Goal: Task Accomplishment & Management: Manage account settings

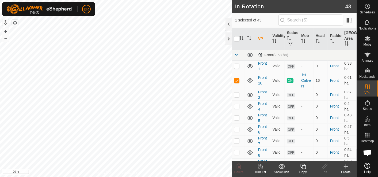
checkbox input "true"
checkbox input "false"
click at [240, 166] on icon at bounding box center [239, 166] width 6 height 6
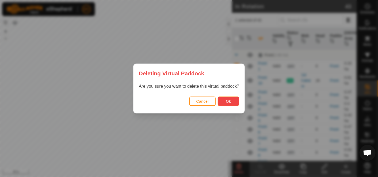
click at [230, 103] on span "Ok" at bounding box center [228, 101] width 5 height 4
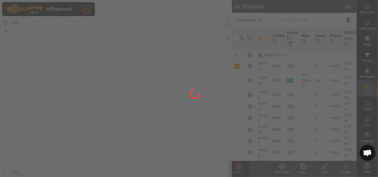
checkbox input "false"
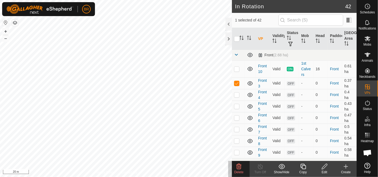
click at [238, 166] on icon at bounding box center [239, 166] width 6 height 6
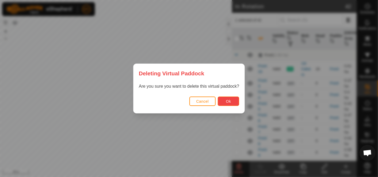
click at [227, 99] on span "Ok" at bounding box center [228, 101] width 5 height 4
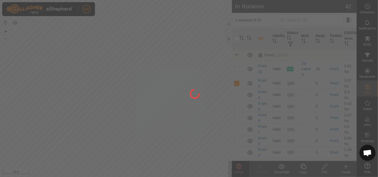
checkbox input "false"
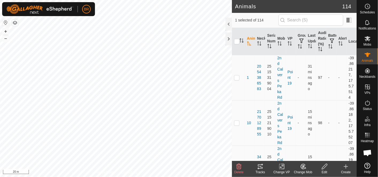
click at [302, 166] on icon at bounding box center [304, 166] width 4 height 3
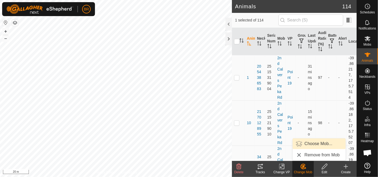
click at [317, 144] on link "Choose Mob..." at bounding box center [319, 143] width 53 height 11
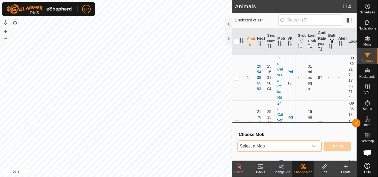
click at [281, 145] on span "Select a Mob" at bounding box center [273, 146] width 71 height 11
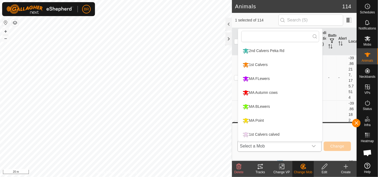
click at [270, 134] on li "1st Calvers calved" at bounding box center [280, 134] width 84 height 13
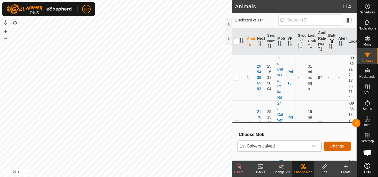
click at [335, 145] on span "Change" at bounding box center [338, 146] width 14 height 4
checkbox input "false"
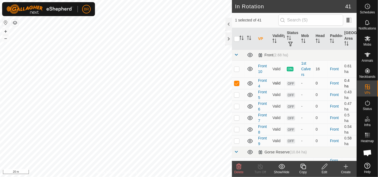
click at [236, 83] on p-checkbox at bounding box center [236, 83] width 5 height 4
checkbox input "false"
click at [238, 166] on icon at bounding box center [239, 166] width 5 height 5
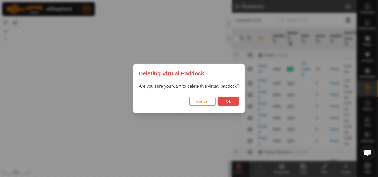
click at [225, 98] on button "Ok" at bounding box center [228, 100] width 21 height 9
checkbox input "false"
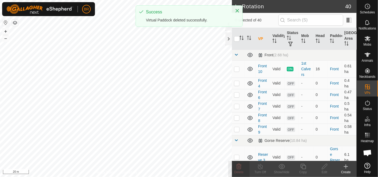
checkbox input "true"
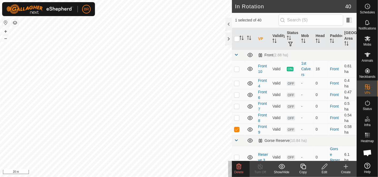
click at [241, 168] on icon at bounding box center [239, 166] width 6 height 6
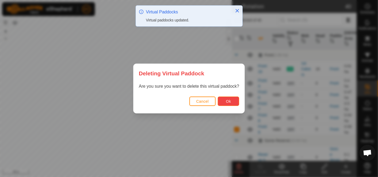
click at [227, 102] on span "Ok" at bounding box center [228, 101] width 5 height 4
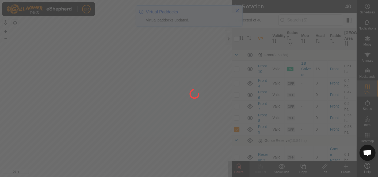
checkbox input "false"
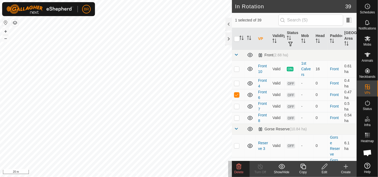
click at [235, 172] on span "Delete" at bounding box center [238, 172] width 9 height 4
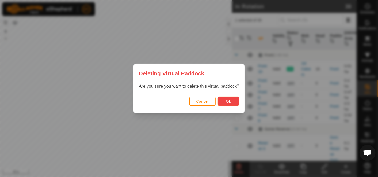
click at [223, 98] on button "Ok" at bounding box center [228, 100] width 21 height 9
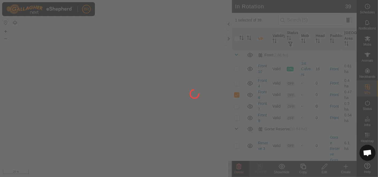
checkbox input "false"
click at [128, 96] on div at bounding box center [189, 88] width 378 height 177
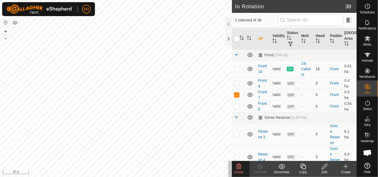
click at [241, 167] on icon at bounding box center [239, 166] width 6 height 6
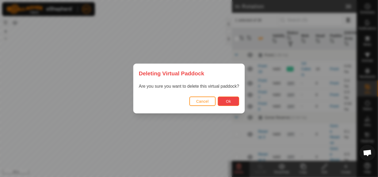
click at [229, 101] on span "Ok" at bounding box center [228, 101] width 5 height 4
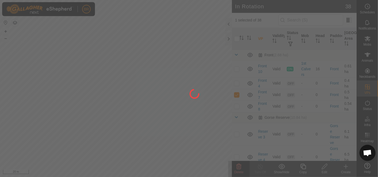
checkbox input "false"
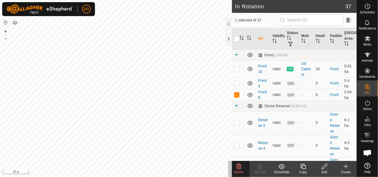
checkbox input "true"
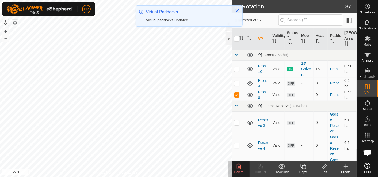
click at [241, 165] on icon at bounding box center [239, 166] width 6 height 6
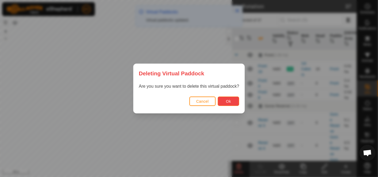
click at [226, 101] on span "Ok" at bounding box center [228, 101] width 5 height 4
checkbox input "false"
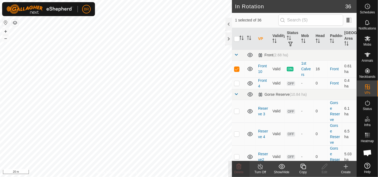
checkbox input "false"
checkbox input "true"
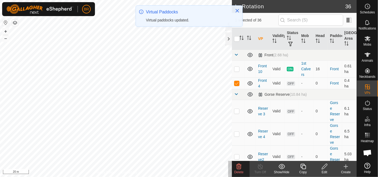
click at [239, 168] on icon at bounding box center [239, 166] width 6 height 6
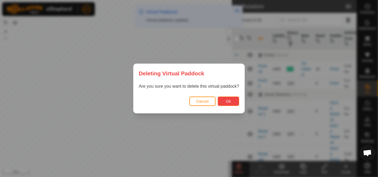
click at [225, 99] on button "Ok" at bounding box center [228, 100] width 21 height 9
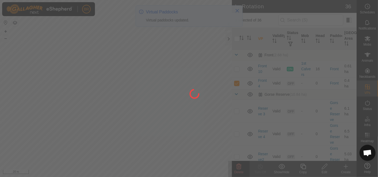
checkbox input "false"
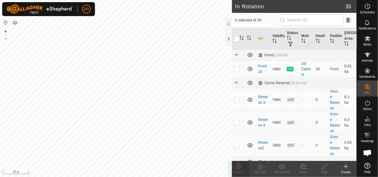
checkbox input "true"
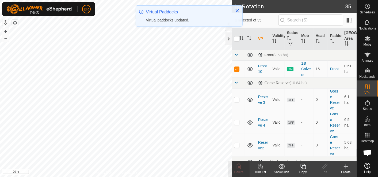
click at [306, 168] on copy-svg-icon at bounding box center [303, 166] width 21 height 6
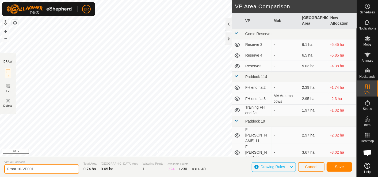
drag, startPoint x: 45, startPoint y: 170, endPoint x: 20, endPoint y: 170, distance: 25.2
click at [20, 170] on input "Front 10-VP001" at bounding box center [41, 168] width 75 height 9
type input "Front 11"
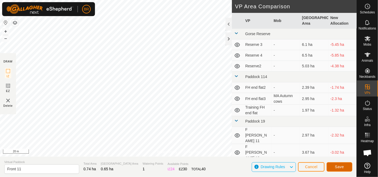
click at [341, 166] on span "Save" at bounding box center [339, 166] width 9 height 4
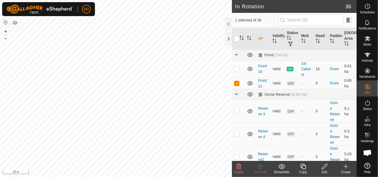
checkbox input "true"
click at [302, 165] on icon at bounding box center [303, 166] width 7 height 6
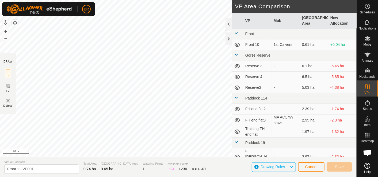
click at [293, 165] on icon at bounding box center [291, 166] width 4 height 7
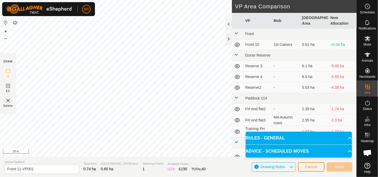
click at [293, 165] on icon at bounding box center [291, 166] width 4 height 7
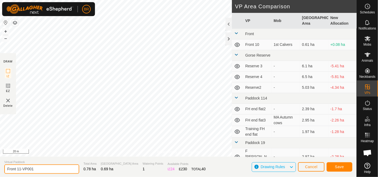
drag, startPoint x: 33, startPoint y: 168, endPoint x: 19, endPoint y: 167, distance: 14.5
click at [19, 167] on input "Front 11-VP001" at bounding box center [41, 168] width 75 height 9
type input "Front 12"
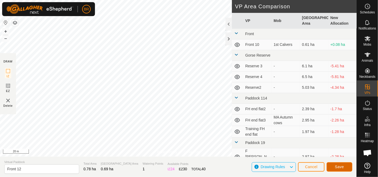
click at [336, 166] on span "Save" at bounding box center [339, 166] width 9 height 4
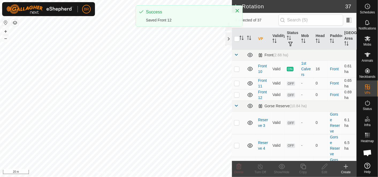
checkbox input "true"
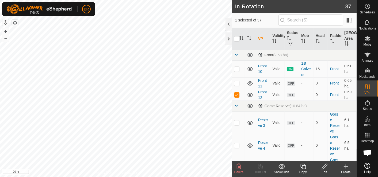
click at [306, 166] on icon at bounding box center [303, 166] width 5 height 5
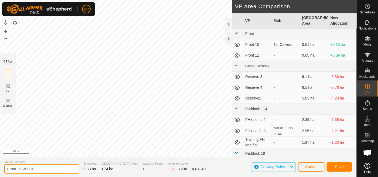
drag, startPoint x: 44, startPoint y: 169, endPoint x: 23, endPoint y: 169, distance: 20.9
click at [20, 169] on input "Front 12-VP001" at bounding box center [41, 168] width 75 height 9
type input "Front 13"
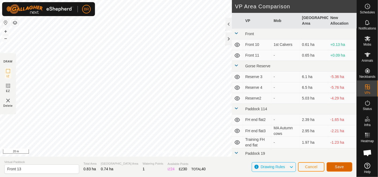
click at [336, 164] on span "Save" at bounding box center [339, 166] width 9 height 4
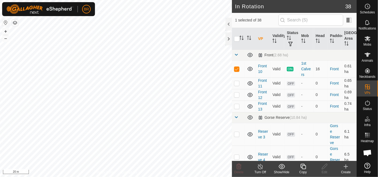
checkbox input "false"
checkbox input "true"
click at [304, 168] on icon at bounding box center [303, 166] width 7 height 6
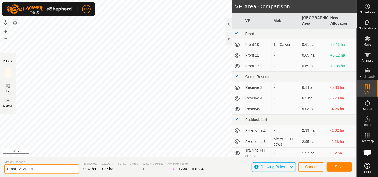
drag, startPoint x: 37, startPoint y: 169, endPoint x: 24, endPoint y: 165, distance: 13.8
click at [21, 165] on input "Front 13-VP001" at bounding box center [41, 168] width 75 height 9
type input "Front 14"
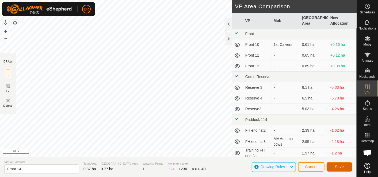
click at [341, 166] on span "Save" at bounding box center [339, 166] width 9 height 4
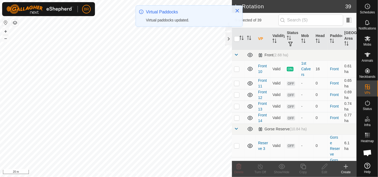
checkbox input "true"
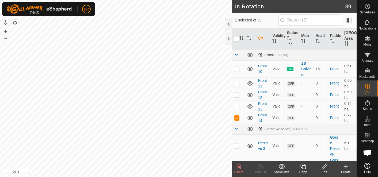
click at [302, 165] on icon at bounding box center [303, 166] width 7 height 6
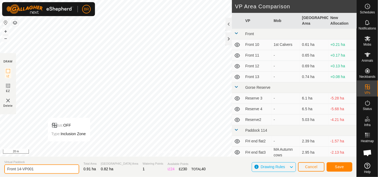
drag, startPoint x: 41, startPoint y: 167, endPoint x: 19, endPoint y: 167, distance: 22.2
click at [19, 167] on input "Front 14-VP001" at bounding box center [41, 168] width 75 height 9
type input "Front 15"
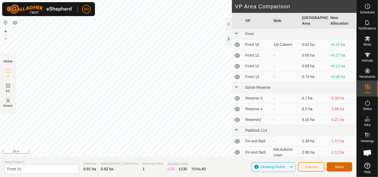
click at [341, 165] on span "Save" at bounding box center [339, 166] width 9 height 4
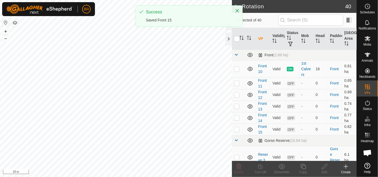
checkbox input "true"
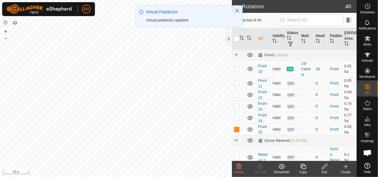
click at [301, 166] on icon at bounding box center [303, 166] width 7 height 6
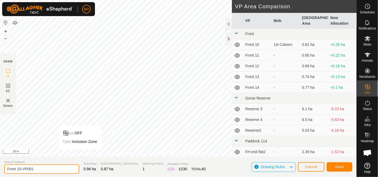
drag, startPoint x: 35, startPoint y: 171, endPoint x: 18, endPoint y: 168, distance: 17.7
click at [18, 168] on input "Front 15-VP001" at bounding box center [41, 168] width 75 height 9
type input "Front 16"
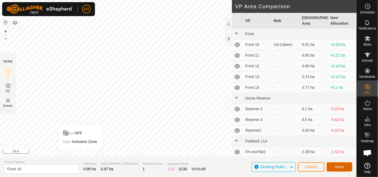
click at [344, 165] on span "Save" at bounding box center [339, 166] width 9 height 4
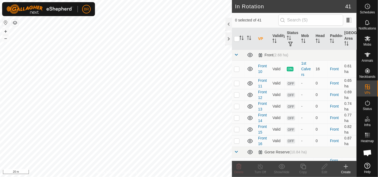
checkbox input "true"
click at [306, 166] on icon at bounding box center [303, 166] width 7 height 6
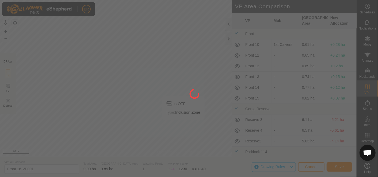
click at [183, 125] on div "BR Schedules Notifications Mobs Animals Neckbands VPs Status Infra Heatmap Help…" at bounding box center [189, 88] width 378 height 177
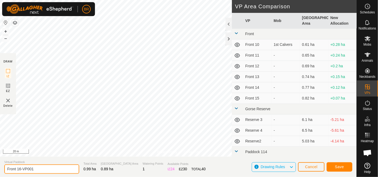
drag, startPoint x: 38, startPoint y: 170, endPoint x: 33, endPoint y: 170, distance: 4.8
click at [33, 170] on input "Front 16-VP001" at bounding box center [41, 168] width 75 height 9
drag, startPoint x: 37, startPoint y: 167, endPoint x: 20, endPoint y: 167, distance: 17.1
click at [19, 167] on input "Front 16-VP001" at bounding box center [41, 168] width 75 height 9
type input "Front 17"
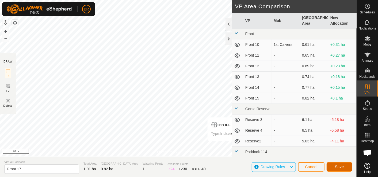
click at [344, 164] on span "Save" at bounding box center [339, 166] width 9 height 4
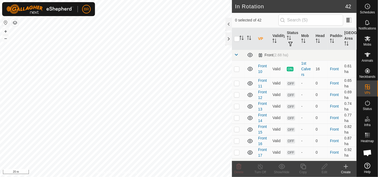
checkbox input "true"
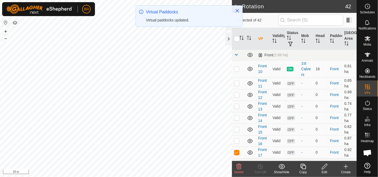
click at [304, 167] on icon at bounding box center [303, 166] width 7 height 6
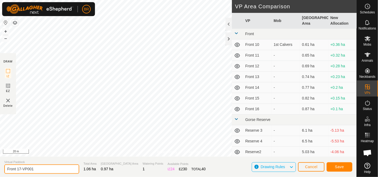
drag, startPoint x: 35, startPoint y: 168, endPoint x: 19, endPoint y: 166, distance: 15.9
click at [19, 166] on input "Front 17-VP001" at bounding box center [41, 168] width 75 height 9
type input "Front 18"
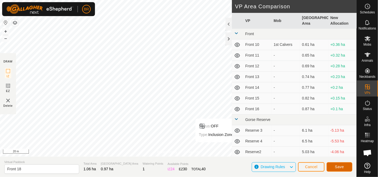
click at [339, 166] on span "Save" at bounding box center [339, 166] width 9 height 4
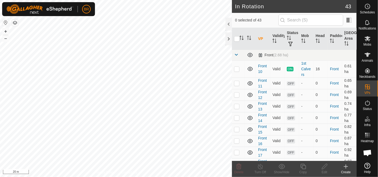
checkbox input "true"
click at [305, 167] on icon at bounding box center [303, 166] width 7 height 6
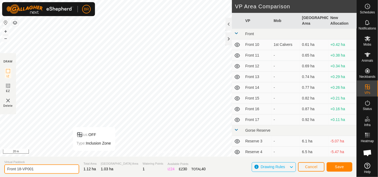
drag, startPoint x: 37, startPoint y: 168, endPoint x: 18, endPoint y: 165, distance: 19.3
click at [18, 165] on input "Front 18-VP001" at bounding box center [41, 168] width 75 height 9
type input "Front 19"
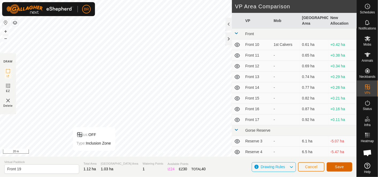
click at [340, 166] on span "Save" at bounding box center [339, 166] width 9 height 4
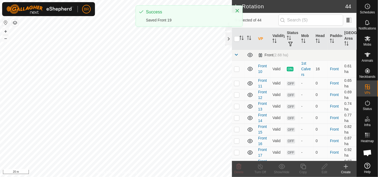
checkbox input "true"
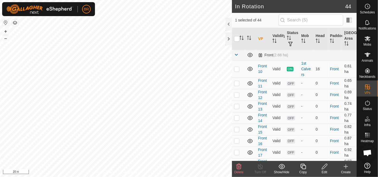
click at [303, 166] on icon at bounding box center [303, 166] width 7 height 6
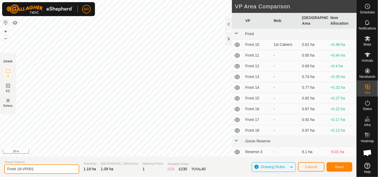
drag, startPoint x: 37, startPoint y: 171, endPoint x: 17, endPoint y: 168, distance: 20.1
click at [17, 168] on input "Front 19-VP001" at bounding box center [41, 168] width 75 height 9
type input "Front 20"
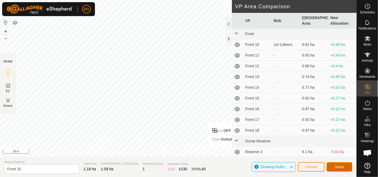
click at [344, 167] on span "Save" at bounding box center [339, 166] width 9 height 4
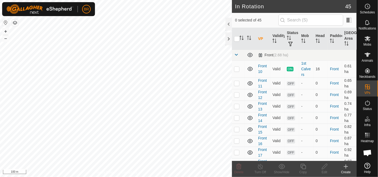
checkbox input "true"
click at [302, 168] on icon at bounding box center [303, 166] width 7 height 6
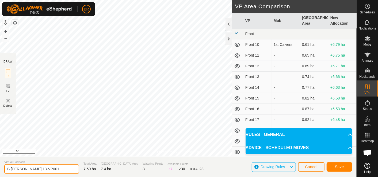
drag, startPoint x: 37, startPoint y: 168, endPoint x: 26, endPoint y: 165, distance: 11.6
click at [26, 165] on input "B [PERSON_NAME] 13-VP001" at bounding box center [41, 168] width 75 height 9
type input "B [PERSON_NAME] 14"
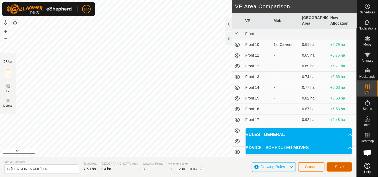
click at [346, 167] on button "Save" at bounding box center [340, 166] width 26 height 9
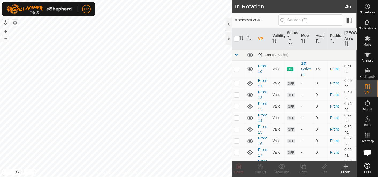
checkbox input "true"
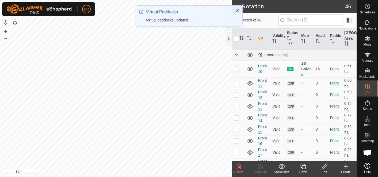
click at [302, 169] on div "Copy" at bounding box center [303, 171] width 21 height 5
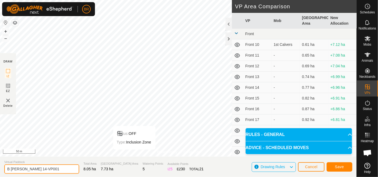
drag, startPoint x: 39, startPoint y: 169, endPoint x: 27, endPoint y: 171, distance: 12.0
click at [26, 171] on input "B [PERSON_NAME] 14-VP001" at bounding box center [41, 168] width 75 height 9
type input "B [PERSON_NAME] 15"
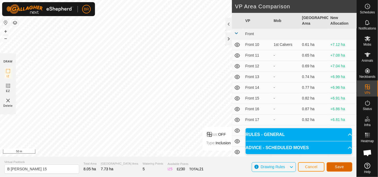
click at [336, 167] on span "Save" at bounding box center [339, 166] width 9 height 4
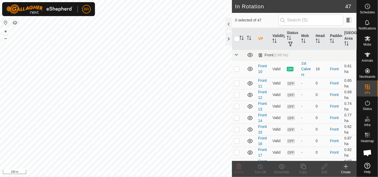
checkbox input "true"
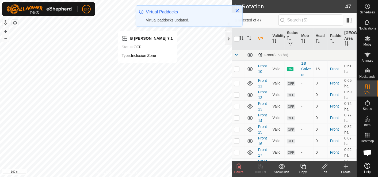
click at [239, 166] on icon at bounding box center [239, 166] width 6 height 6
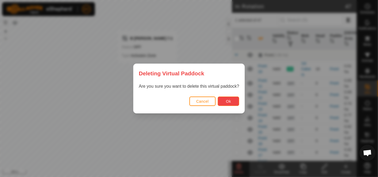
click at [235, 100] on button "Ok" at bounding box center [228, 100] width 21 height 9
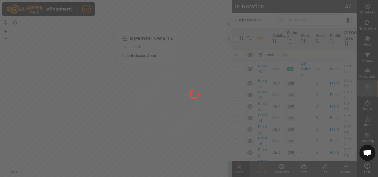
checkbox input "false"
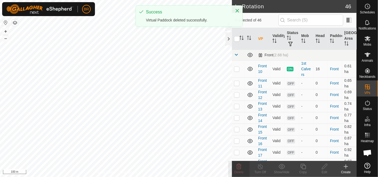
checkbox input "true"
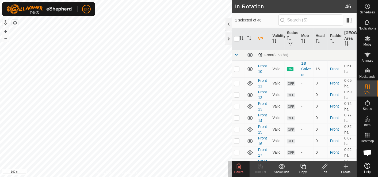
checkbox input "true"
checkbox input "false"
checkbox input "true"
checkbox input "false"
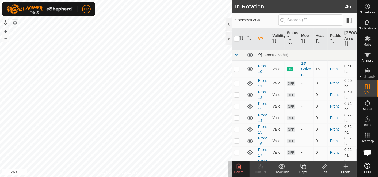
click at [237, 165] on icon at bounding box center [239, 166] width 5 height 5
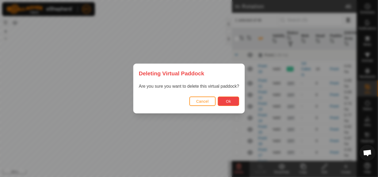
click at [228, 100] on span "Ok" at bounding box center [228, 101] width 5 height 4
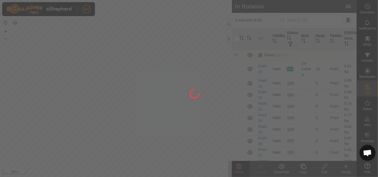
checkbox input "false"
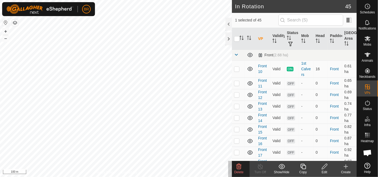
click at [241, 168] on icon at bounding box center [239, 166] width 5 height 5
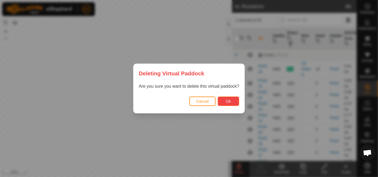
click at [231, 101] on button "Ok" at bounding box center [228, 100] width 21 height 9
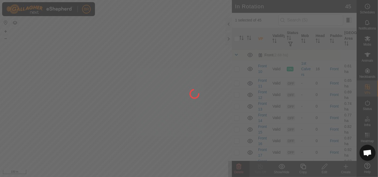
checkbox input "false"
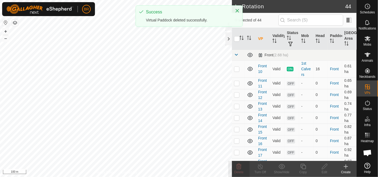
checkbox input "true"
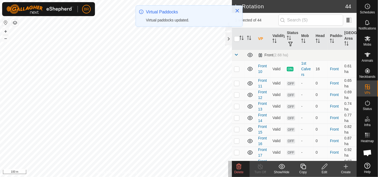
click at [238, 171] on span "Delete" at bounding box center [238, 172] width 9 height 4
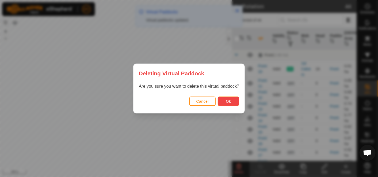
click at [227, 97] on button "Ok" at bounding box center [228, 100] width 21 height 9
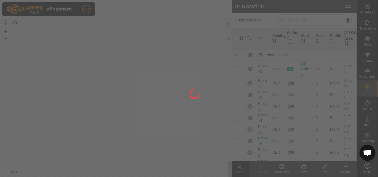
checkbox input "false"
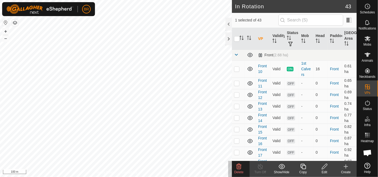
click at [243, 168] on delete-svg-icon at bounding box center [238, 166] width 21 height 6
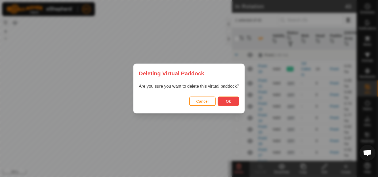
click at [229, 98] on button "Ok" at bounding box center [228, 100] width 21 height 9
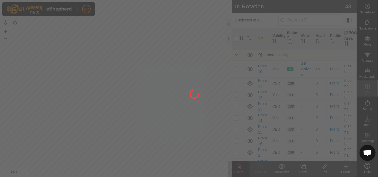
checkbox input "false"
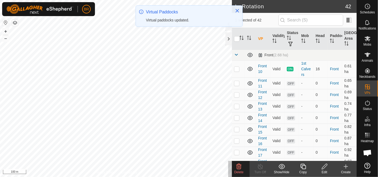
click at [240, 171] on span "Delete" at bounding box center [238, 172] width 9 height 4
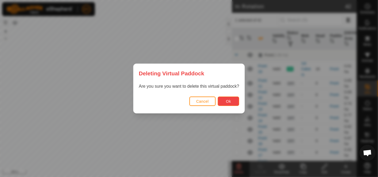
click at [226, 102] on button "Ok" at bounding box center [228, 100] width 21 height 9
checkbox input "false"
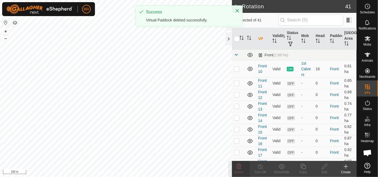
checkbox input "true"
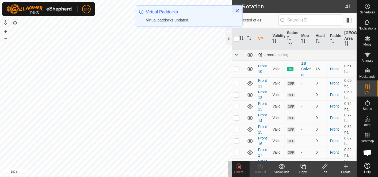
click at [239, 168] on icon at bounding box center [239, 166] width 6 height 6
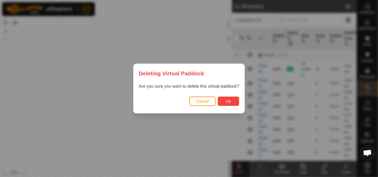
click at [226, 99] on span "Ok" at bounding box center [228, 101] width 5 height 4
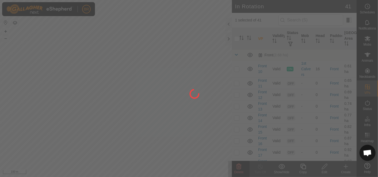
checkbox input "false"
